Goal: Use online tool/utility: Utilize a website feature to perform a specific function

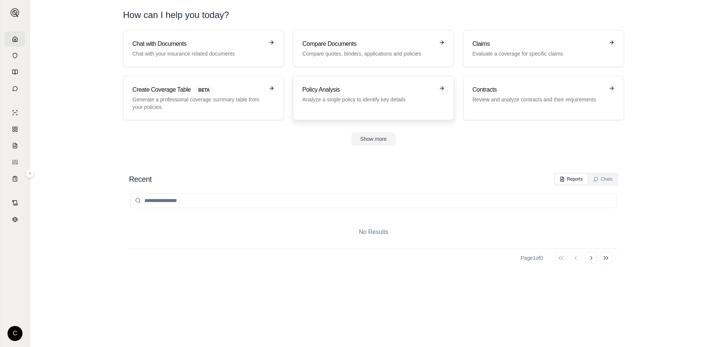
click at [366, 97] on p "Analyze a single policy to identify key details" at bounding box center [368, 100] width 132 height 8
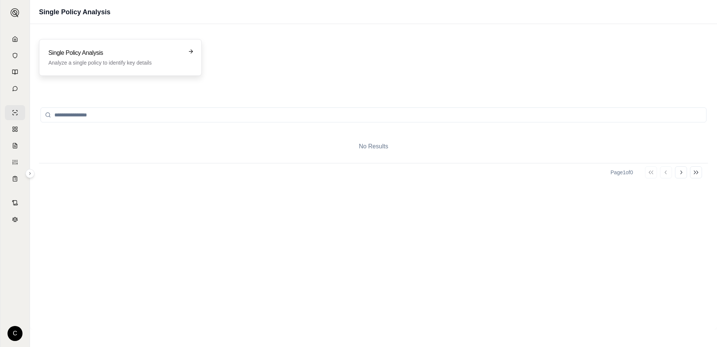
click at [121, 61] on p "Analyze a single policy to identify key details" at bounding box center [115, 63] width 134 height 8
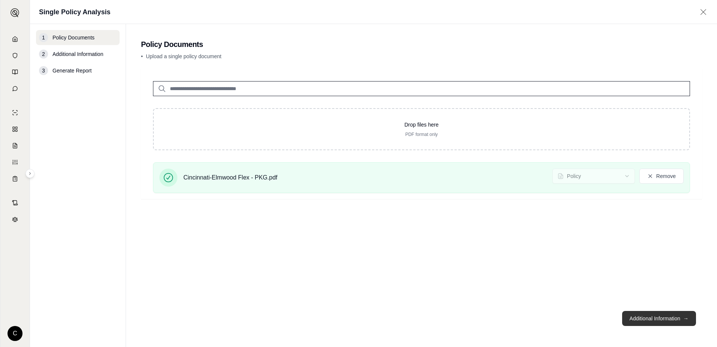
click at [648, 317] on button "Additional Information →" at bounding box center [660, 318] width 74 height 15
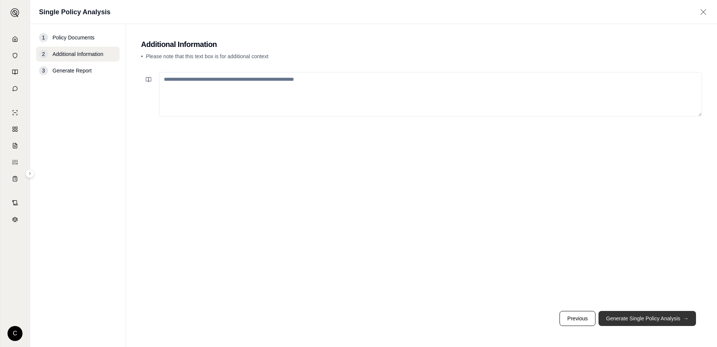
click at [640, 316] on button "Generate Single Policy Analysis →" at bounding box center [648, 318] width 98 height 15
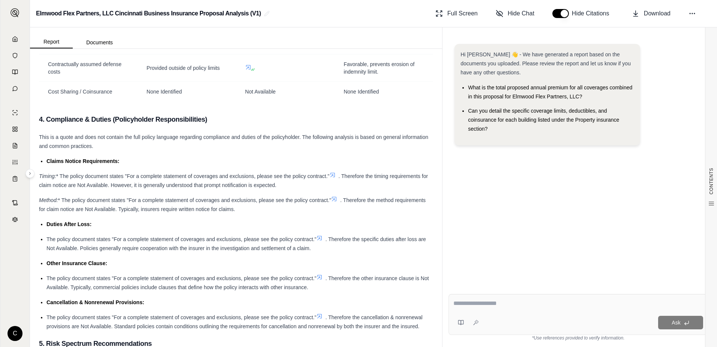
scroll to position [1876, 0]
